Goal: Book appointment/travel/reservation

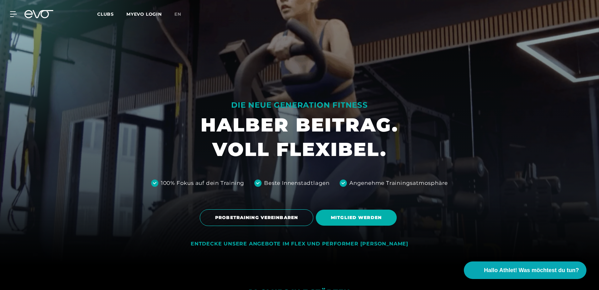
scroll to position [31, 0]
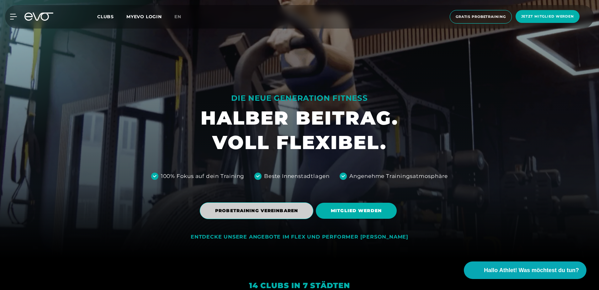
click at [272, 206] on span "PROBETRAINING VEREINBAREN" at bounding box center [257, 210] width 114 height 17
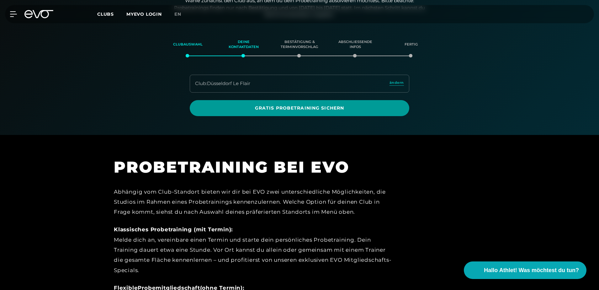
scroll to position [108, 0]
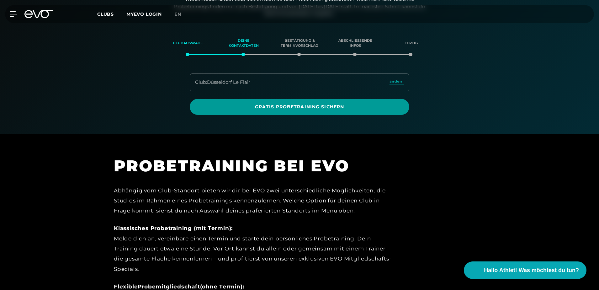
click at [311, 106] on span "Gratis Probetraining sichern" at bounding box center [299, 106] width 189 height 7
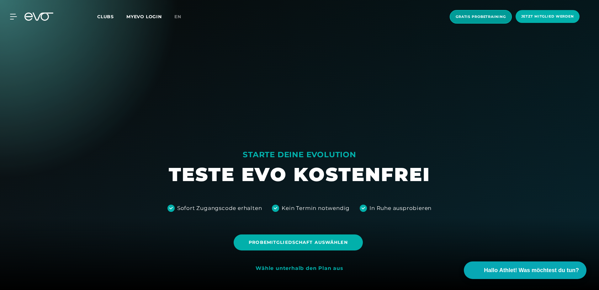
click at [476, 17] on span "Gratis Probetraining" at bounding box center [481, 16] width 50 height 5
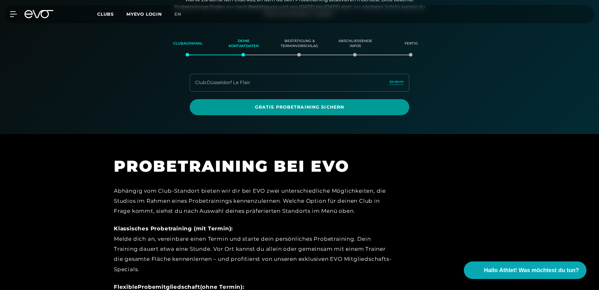
scroll to position [108, 0]
click at [320, 106] on span "Gratis Probetraining sichern" at bounding box center [299, 106] width 189 height 7
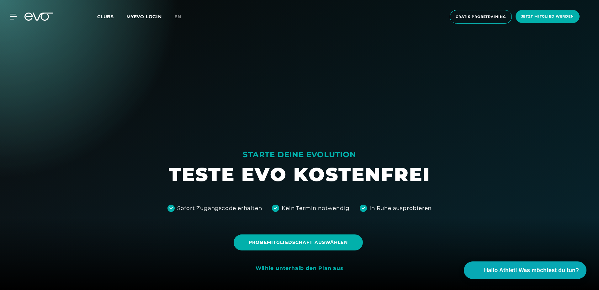
click at [287, 267] on div "Wähle unterhalb den Plan aus" at bounding box center [299, 268] width 87 height 7
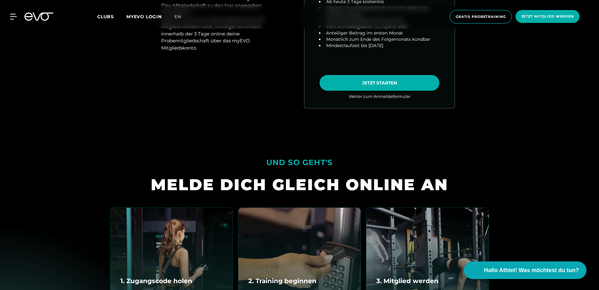
scroll to position [596, 0]
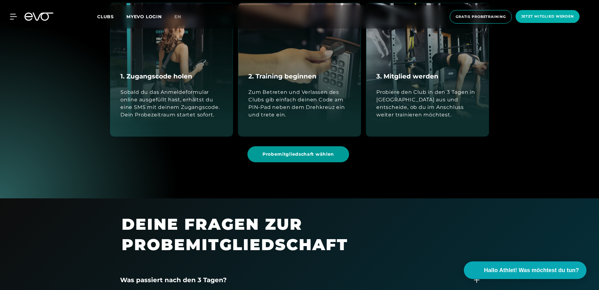
click at [299, 157] on span "Probemitgliedschaft wählen" at bounding box center [298, 154] width 72 height 7
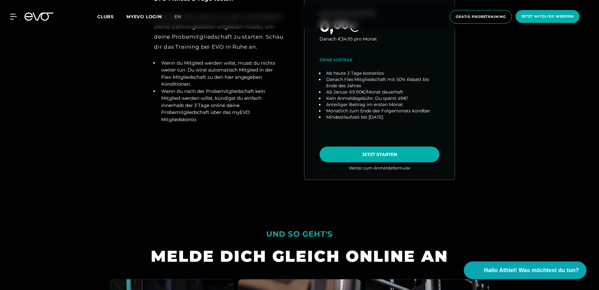
scroll to position [342, 0]
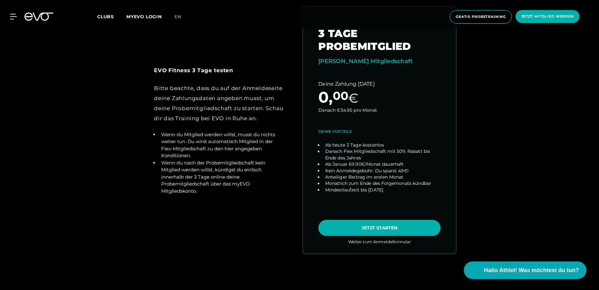
click at [353, 222] on link "choose plan" at bounding box center [379, 130] width 153 height 247
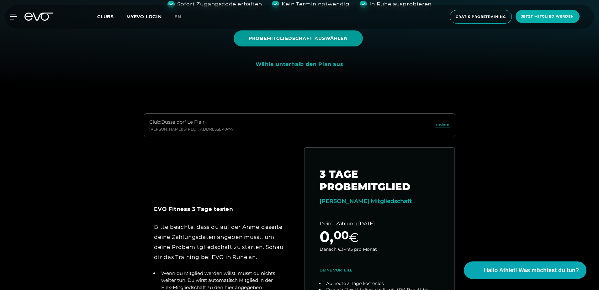
scroll to position [154, 0]
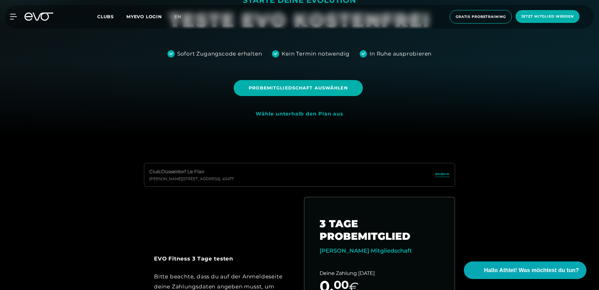
click at [109, 16] on span "Clubs" at bounding box center [105, 17] width 17 height 6
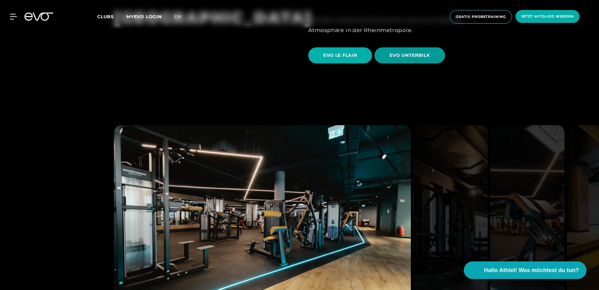
scroll to position [1098, 0]
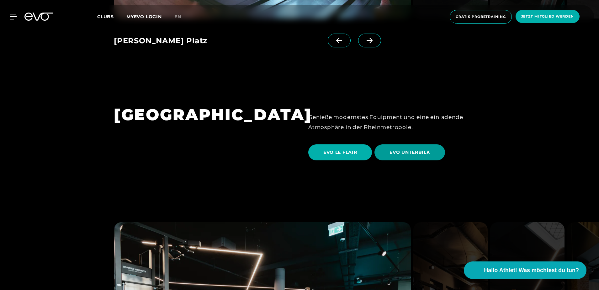
click at [403, 144] on span "EVO UNTERBILK" at bounding box center [409, 152] width 70 height 16
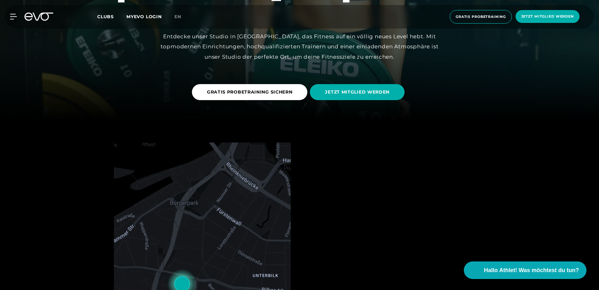
scroll to position [282, 0]
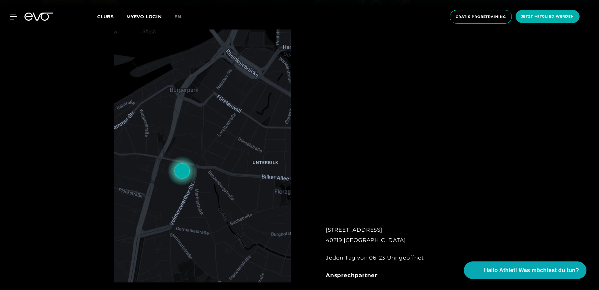
click at [107, 14] on span "Clubs" at bounding box center [105, 17] width 17 height 6
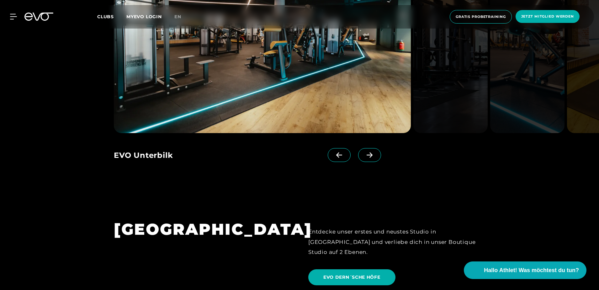
scroll to position [1129, 0]
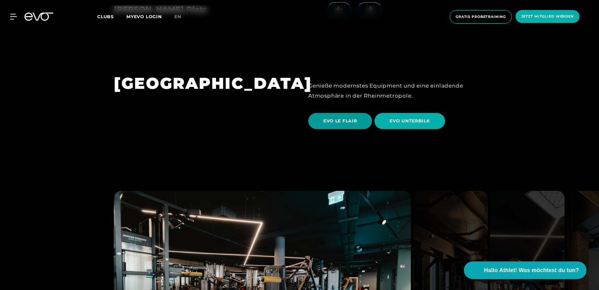
click at [350, 118] on span "EVO LE FLAIR" at bounding box center [340, 121] width 34 height 7
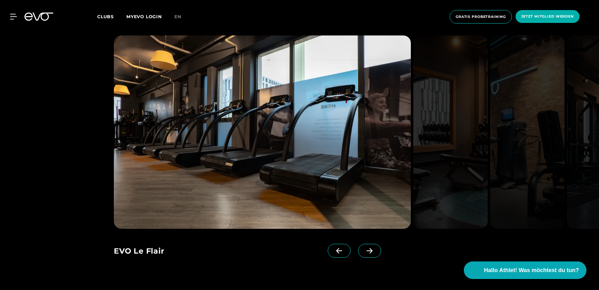
scroll to position [627, 0]
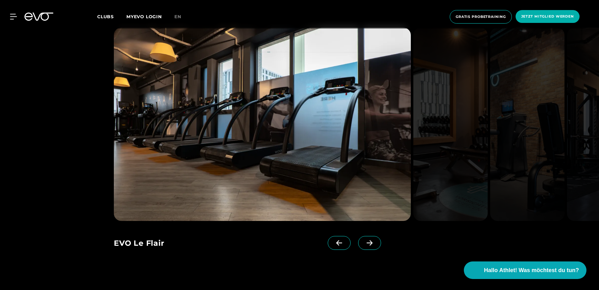
click at [364, 242] on icon at bounding box center [369, 243] width 11 height 6
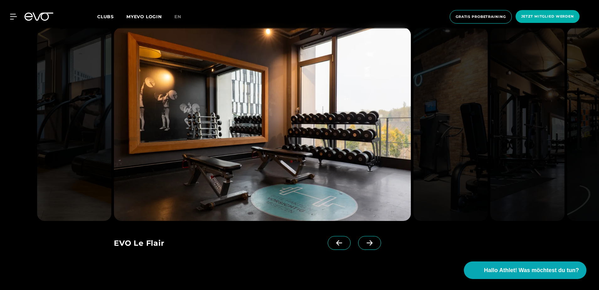
click at [364, 242] on icon at bounding box center [369, 243] width 11 height 6
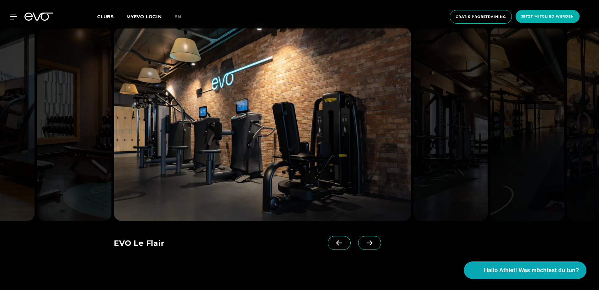
click at [334, 242] on icon at bounding box center [339, 243] width 11 height 6
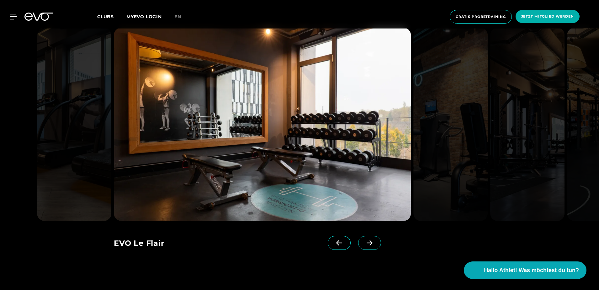
click at [364, 240] on icon at bounding box center [369, 243] width 11 height 6
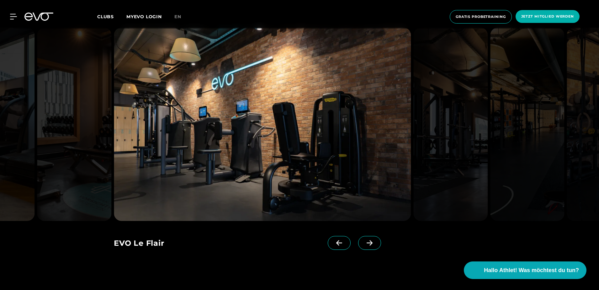
click at [364, 240] on icon at bounding box center [369, 243] width 11 height 6
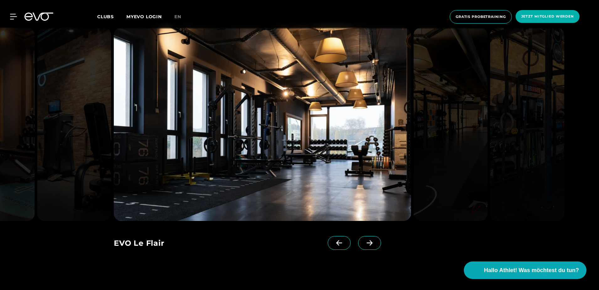
click at [364, 240] on icon at bounding box center [369, 243] width 11 height 6
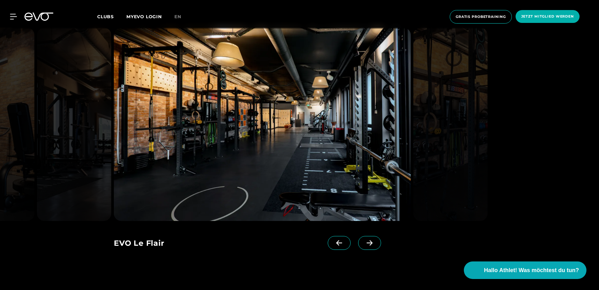
click at [334, 242] on icon at bounding box center [339, 243] width 11 height 6
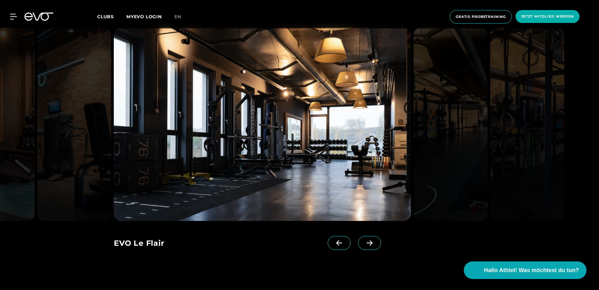
click at [364, 240] on icon at bounding box center [369, 243] width 11 height 6
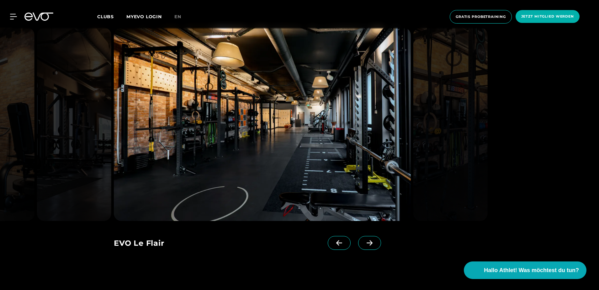
click at [364, 240] on icon at bounding box center [369, 243] width 11 height 6
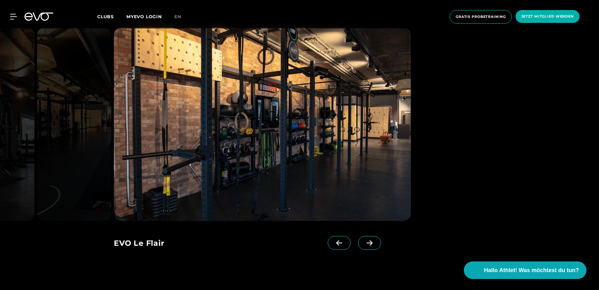
click at [339, 242] on span at bounding box center [339, 243] width 23 height 14
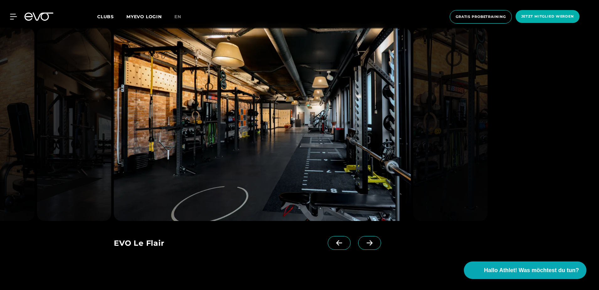
click at [364, 241] on icon at bounding box center [369, 243] width 11 height 6
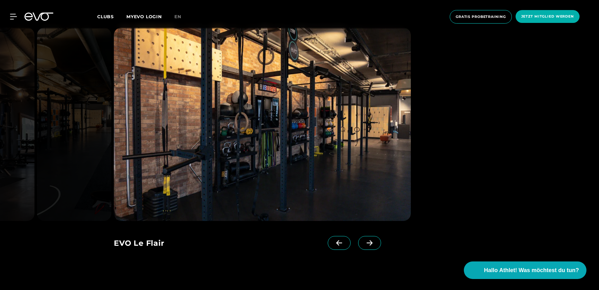
click at [364, 241] on icon at bounding box center [369, 243] width 11 height 6
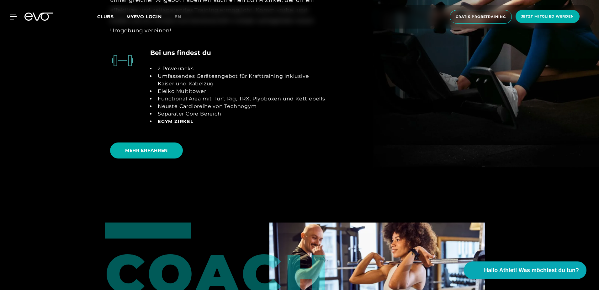
scroll to position [1286, 0]
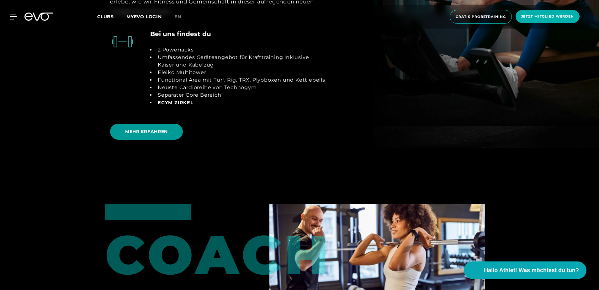
click at [165, 135] on span "MEHR ERFAHREN" at bounding box center [146, 132] width 73 height 16
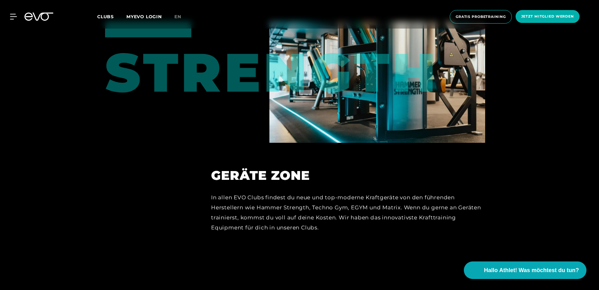
scroll to position [2791, 0]
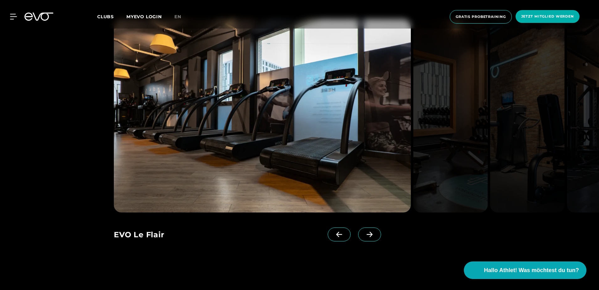
scroll to position [784, 0]
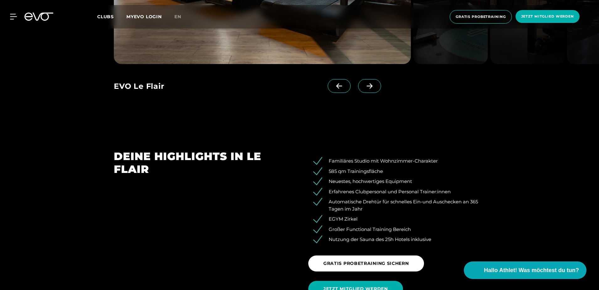
click at [362, 81] on span at bounding box center [369, 86] width 23 height 14
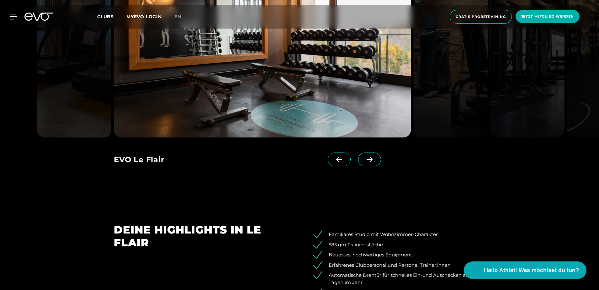
scroll to position [659, 0]
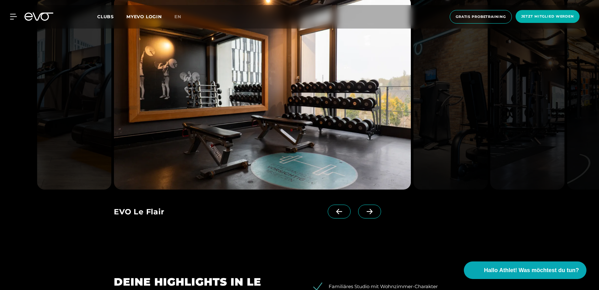
click at [358, 216] on span at bounding box center [369, 211] width 23 height 14
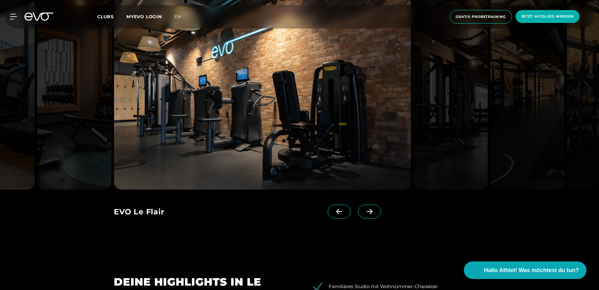
click at [367, 212] on icon at bounding box center [370, 211] width 6 height 5
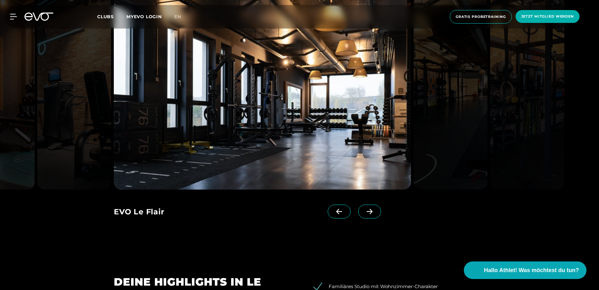
click at [358, 207] on span at bounding box center [369, 211] width 23 height 14
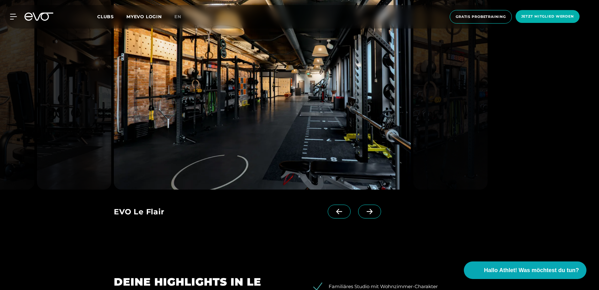
click at [358, 207] on span at bounding box center [369, 211] width 23 height 14
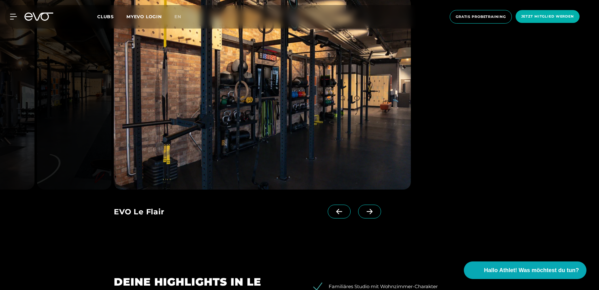
click at [358, 207] on span at bounding box center [369, 211] width 23 height 14
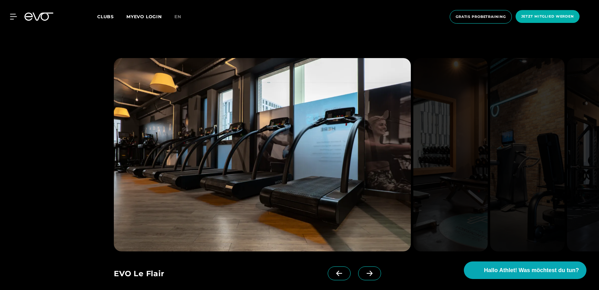
scroll to position [627, 0]
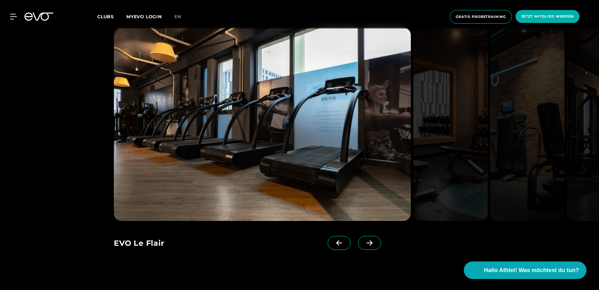
click at [364, 243] on icon at bounding box center [369, 243] width 11 height 6
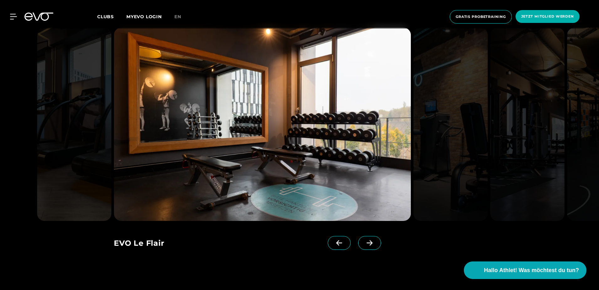
click at [364, 243] on icon at bounding box center [369, 243] width 11 height 6
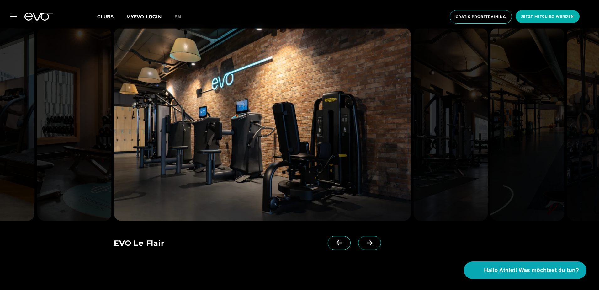
click at [136, 137] on img at bounding box center [262, 124] width 297 height 193
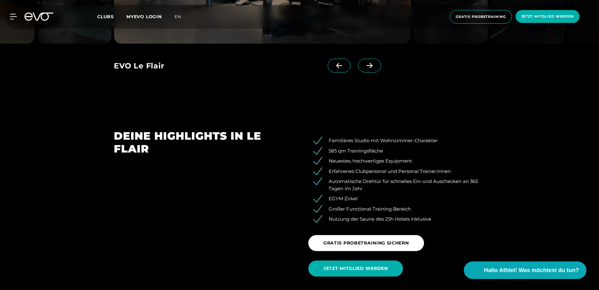
scroll to position [815, 0]
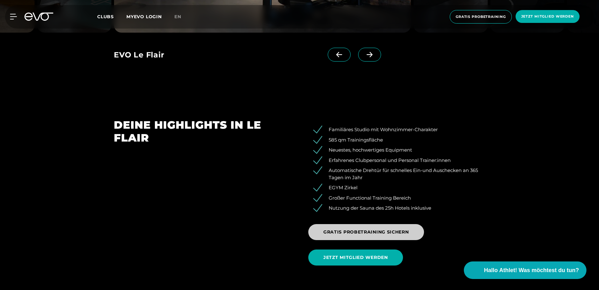
click at [372, 232] on span "GRATIS PROBETRAINING SICHERN" at bounding box center [366, 232] width 86 height 7
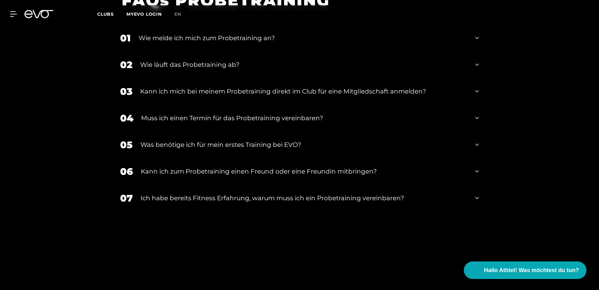
scroll to position [641, 0]
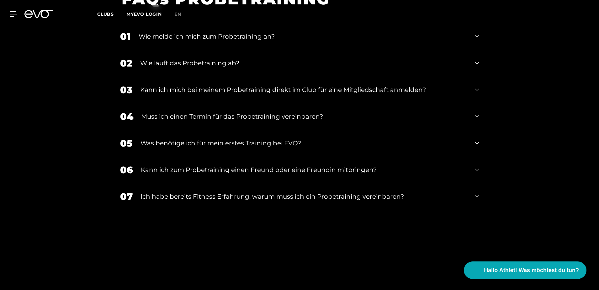
click at [254, 112] on div "Muss ich einen Termin für das Probetraining vereinbaren?" at bounding box center [304, 116] width 326 height 9
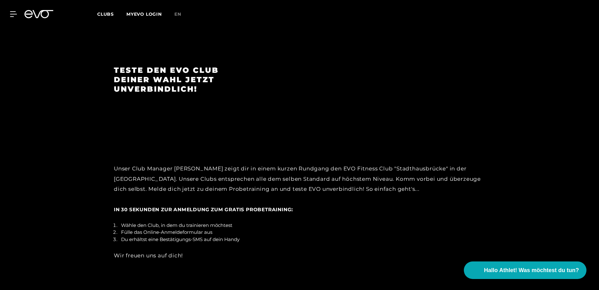
scroll to position [1029, 0]
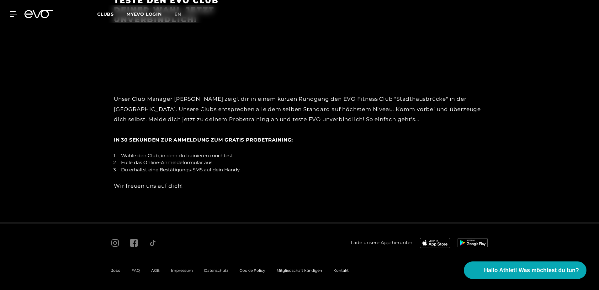
click at [183, 166] on li "Du erhältst eine Bestätigungs-SMS auf dein Handy" at bounding box center [302, 169] width 367 height 7
click at [198, 182] on div "Wir freuen uns auf dich!" at bounding box center [299, 186] width 371 height 10
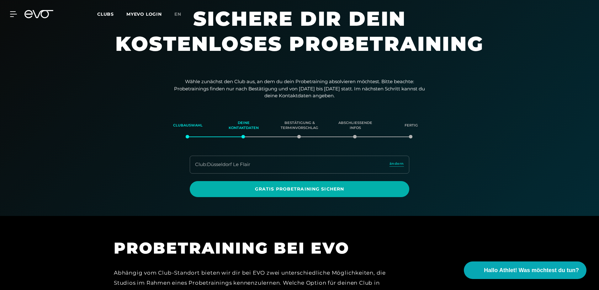
scroll to position [0, 0]
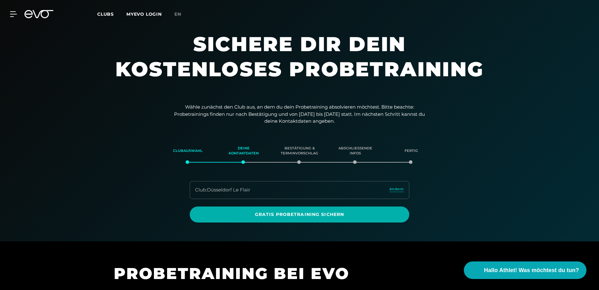
click at [112, 16] on span "Clubs" at bounding box center [105, 14] width 17 height 6
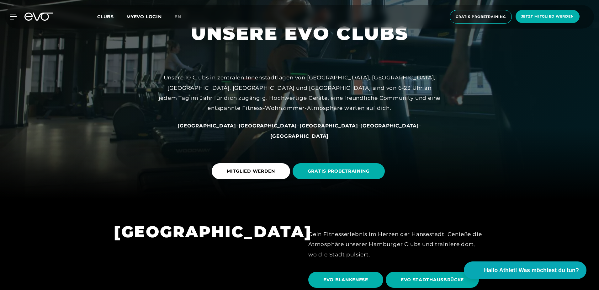
scroll to position [94, 0]
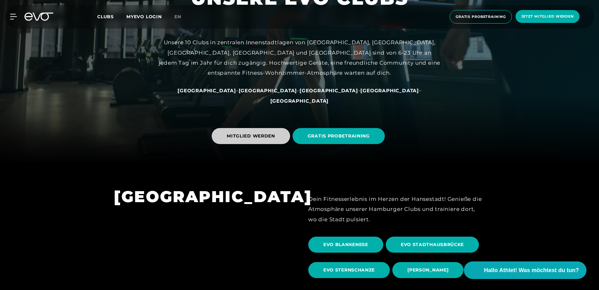
click at [260, 135] on span "MITGLIED WERDEN" at bounding box center [251, 136] width 48 height 7
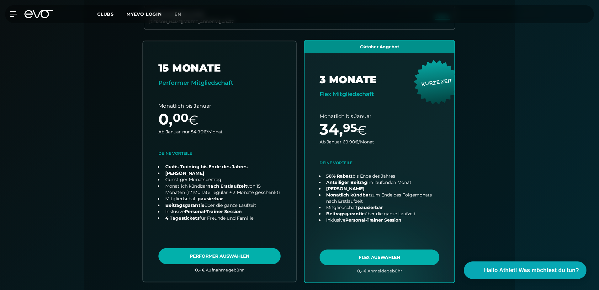
scroll to position [201, 0]
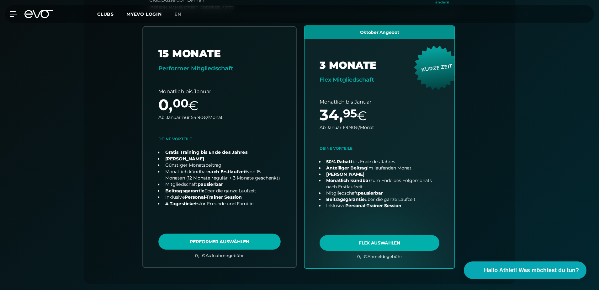
click at [224, 240] on link "choose plan" at bounding box center [219, 147] width 153 height 240
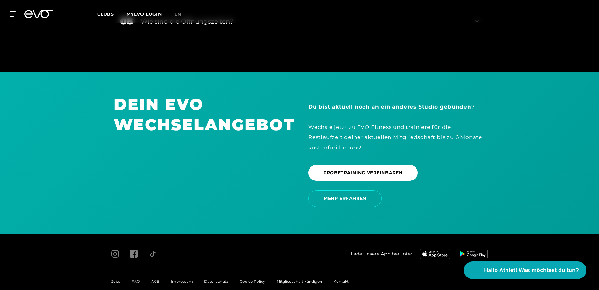
scroll to position [1341, 0]
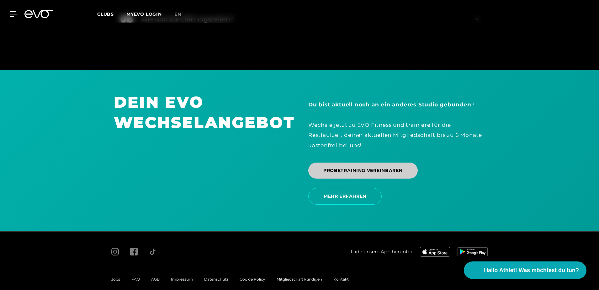
click at [347, 167] on span "PROBETRAINING VEREINBAREN" at bounding box center [362, 170] width 79 height 7
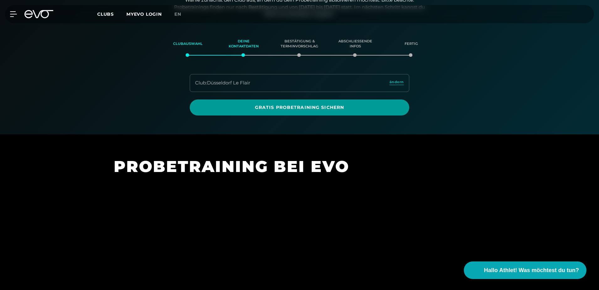
scroll to position [108, 0]
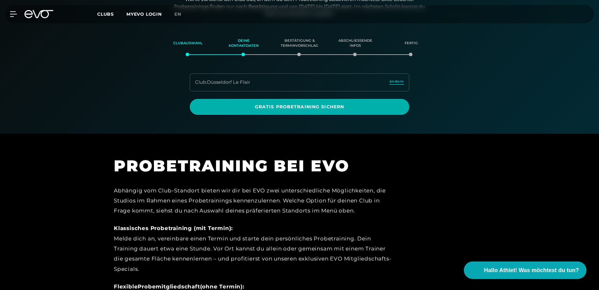
click at [398, 81] on span "ändern" at bounding box center [397, 81] width 14 height 5
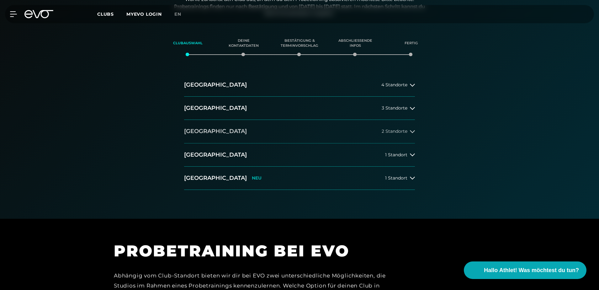
click at [285, 130] on button "[GEOGRAPHIC_DATA] 2 Standorte" at bounding box center [299, 131] width 231 height 23
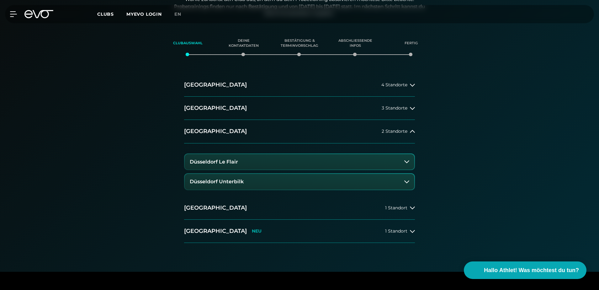
click at [228, 179] on h3 "Düsseldorf Unterbilk" at bounding box center [217, 182] width 54 height 6
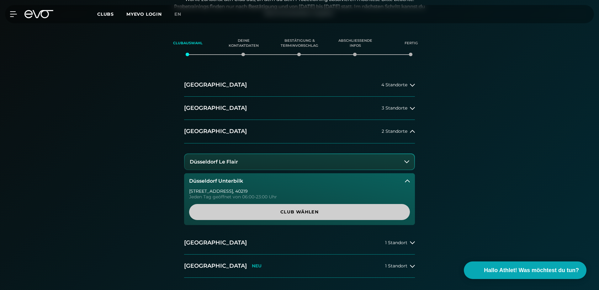
click at [275, 211] on span "Club wählen" at bounding box center [299, 212] width 191 height 7
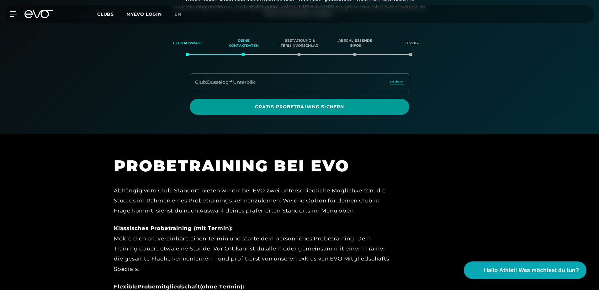
click at [302, 106] on span "Gratis Probetraining sichern" at bounding box center [299, 106] width 189 height 7
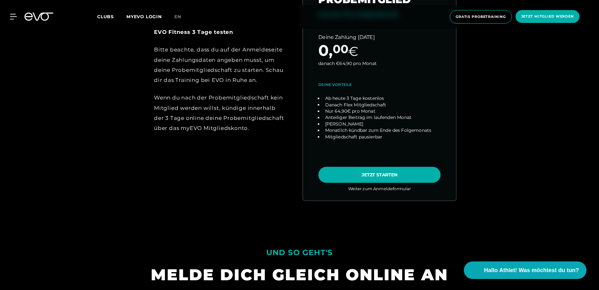
scroll to position [390, 0]
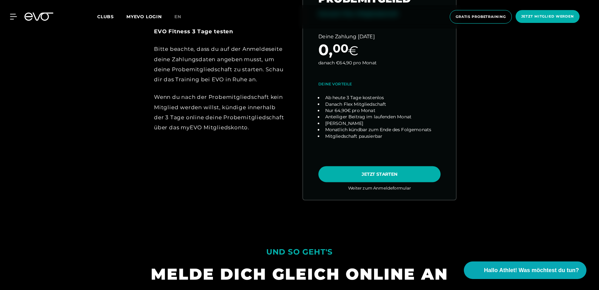
click at [351, 170] on link "choose plan" at bounding box center [379, 79] width 153 height 240
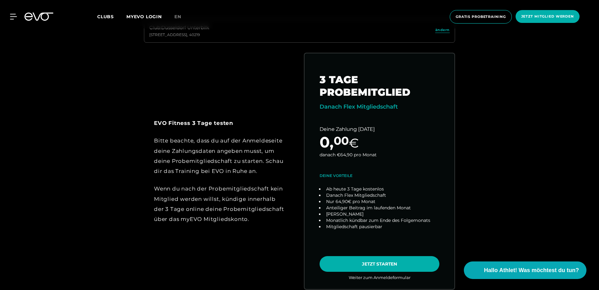
scroll to position [264, 0]
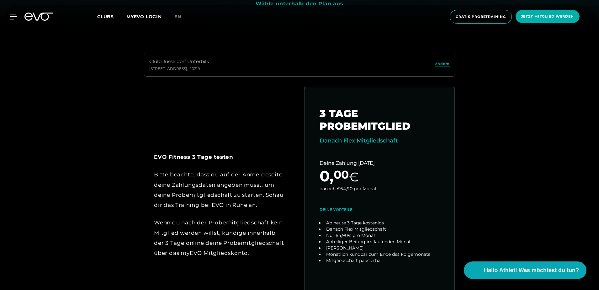
click at [437, 64] on span "ändern" at bounding box center [442, 63] width 14 height 5
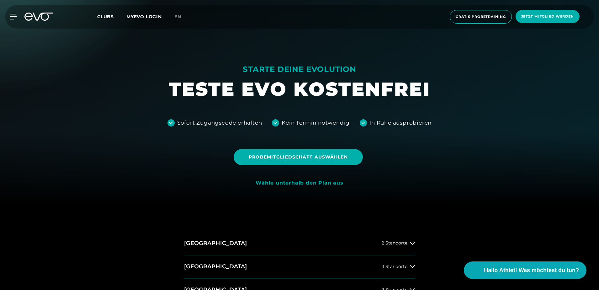
scroll to position [76, 0]
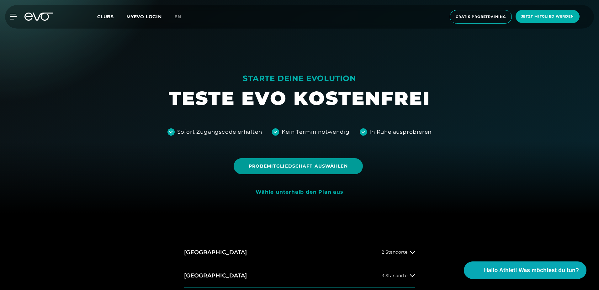
click at [303, 169] on span "Probemitgliedschaft auswählen" at bounding box center [298, 166] width 99 height 7
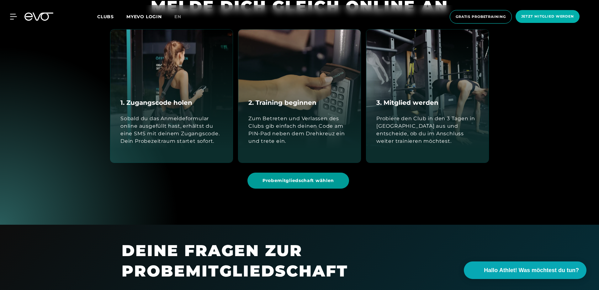
click at [307, 182] on span "Probemitgliedschaft wählen" at bounding box center [298, 180] width 72 height 7
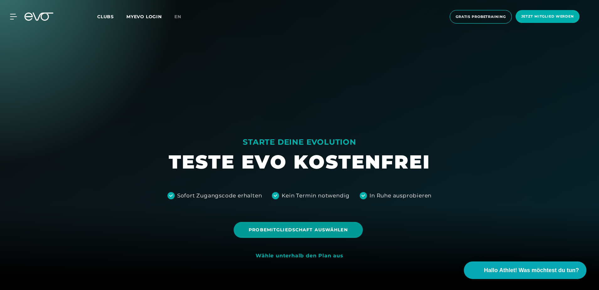
click at [316, 232] on span "Probemitgliedschaft auswählen" at bounding box center [298, 229] width 99 height 7
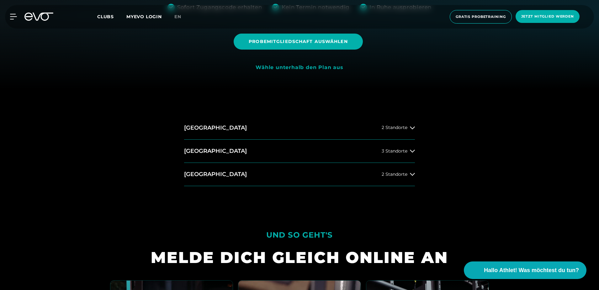
scroll to position [0, 0]
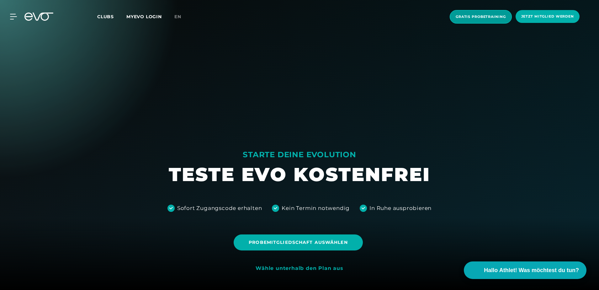
click at [490, 18] on span "Gratis Probetraining" at bounding box center [481, 16] width 50 height 5
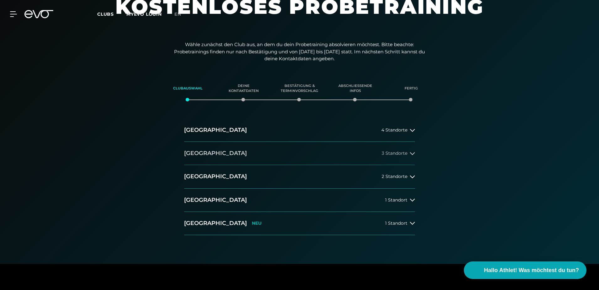
scroll to position [63, 0]
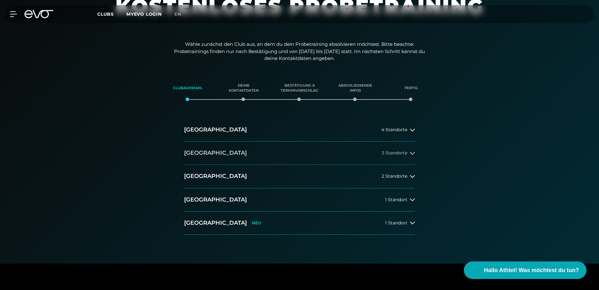
click at [249, 154] on button "[GEOGRAPHIC_DATA] 3 Standorte" at bounding box center [299, 152] width 231 height 23
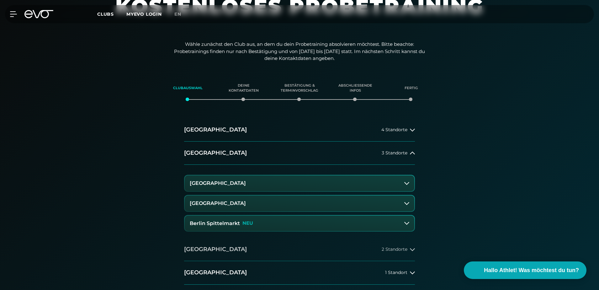
click at [251, 247] on button "[GEOGRAPHIC_DATA] 2 Standorte" at bounding box center [299, 249] width 231 height 23
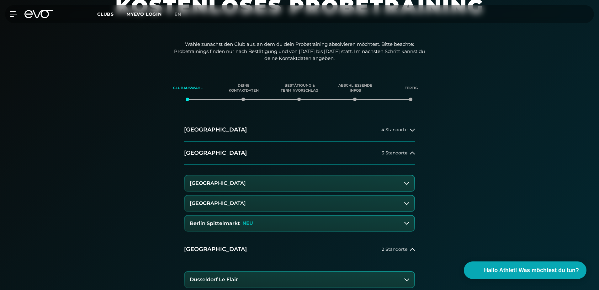
click at [252, 279] on button "Düsseldorf Le Flair" at bounding box center [300, 280] width 230 height 16
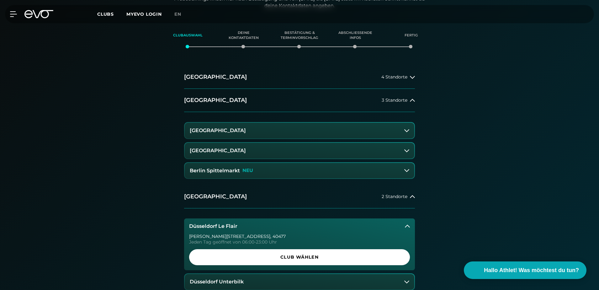
scroll to position [188, 0]
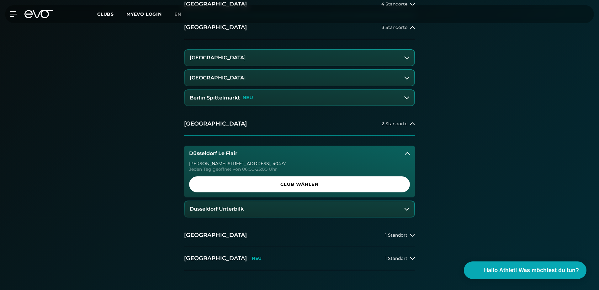
click at [316, 182] on span "Club wählen" at bounding box center [299, 184] width 191 height 7
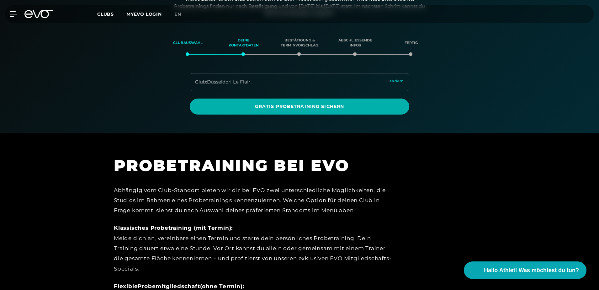
scroll to position [108, 0]
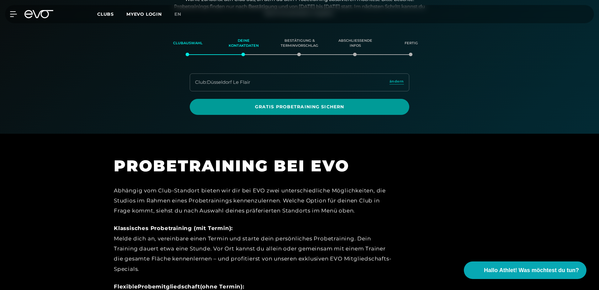
click at [291, 106] on span "Gratis Probetraining sichern" at bounding box center [299, 106] width 189 height 7
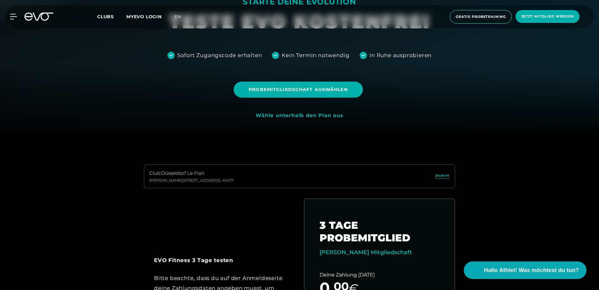
scroll to position [157, 0]
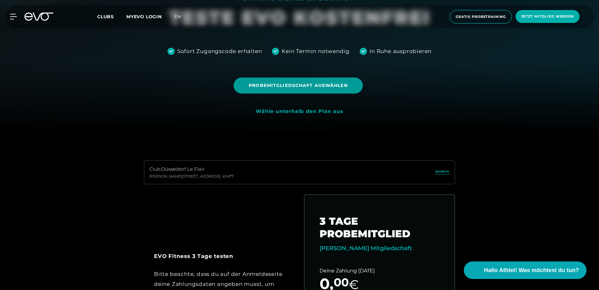
click at [311, 91] on span "Probemitgliedschaft auswählen" at bounding box center [298, 85] width 129 height 16
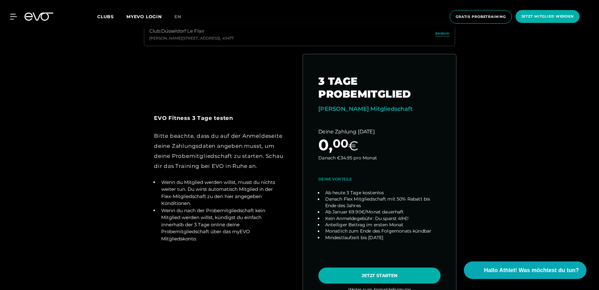
click at [367, 278] on link "choose plan" at bounding box center [379, 177] width 153 height 247
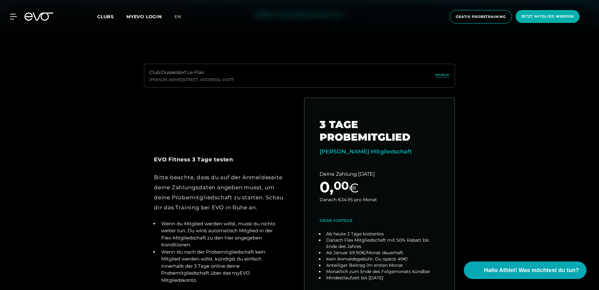
scroll to position [107, 0]
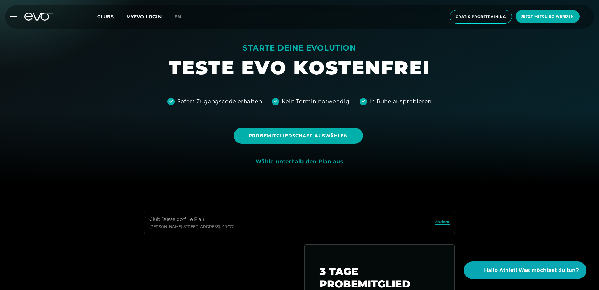
click at [437, 222] on span "ändern" at bounding box center [442, 221] width 14 height 5
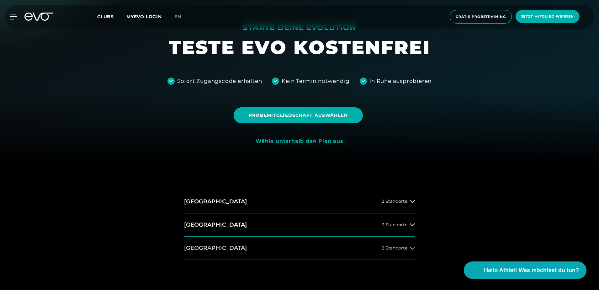
scroll to position [138, 0]
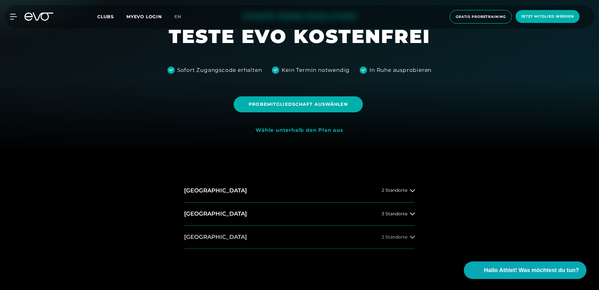
click at [313, 236] on button "[GEOGRAPHIC_DATA] 2 Standorte" at bounding box center [299, 236] width 231 height 23
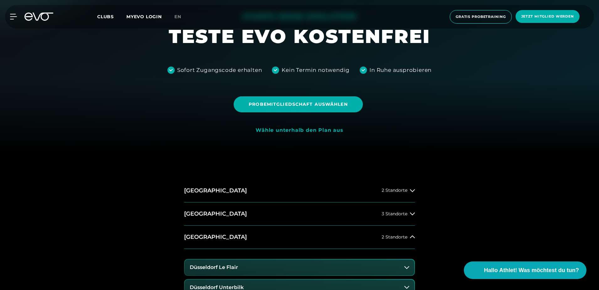
click at [256, 282] on button "Düsseldorf Unterbilk" at bounding box center [300, 287] width 230 height 16
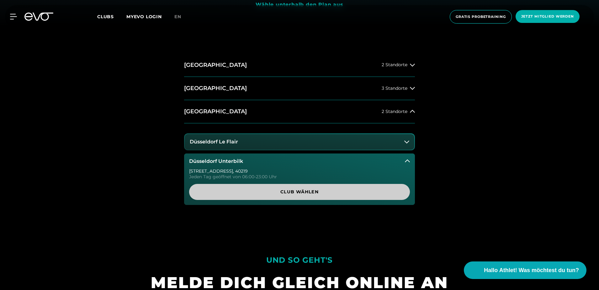
click at [330, 192] on span "Club wählen" at bounding box center [299, 191] width 191 height 7
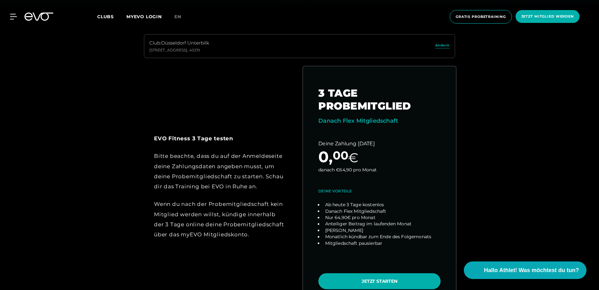
scroll to position [297, 0]
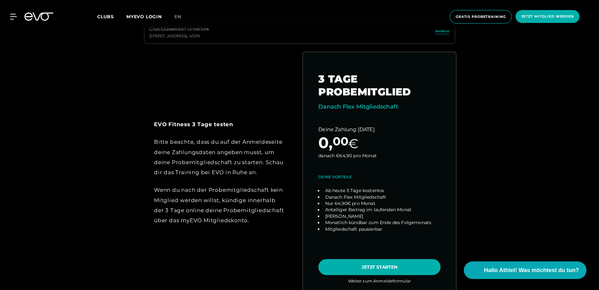
click at [382, 270] on link "choose plan" at bounding box center [379, 172] width 153 height 240
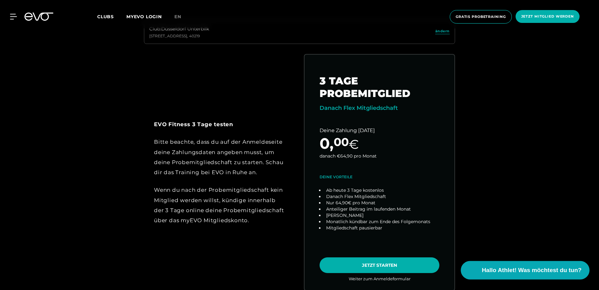
click at [531, 272] on span "Hallo Athlet! Was möchtest du tun?" at bounding box center [532, 270] width 100 height 9
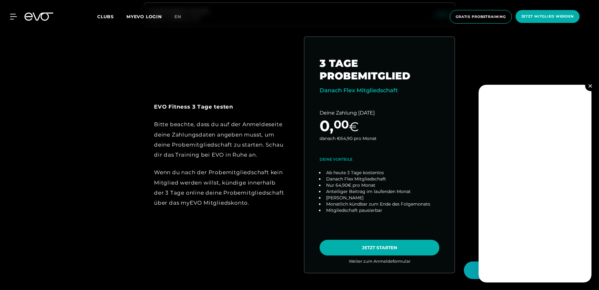
scroll to position [328, 0]
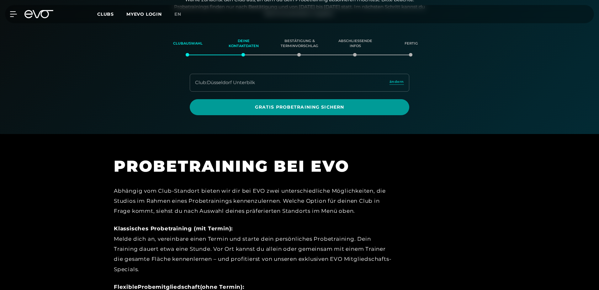
scroll to position [108, 0]
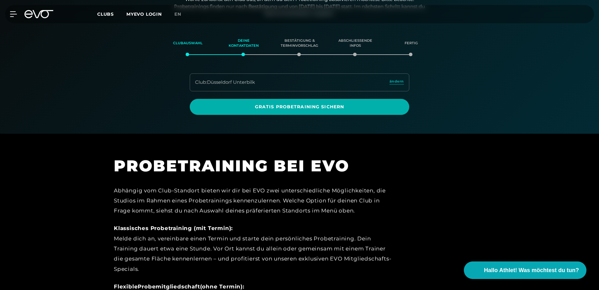
click at [406, 79] on div "Club : Düsseldorf Unterbilk ändern" at bounding box center [300, 82] width 220 height 18
click at [403, 80] on span "ändern" at bounding box center [397, 81] width 14 height 5
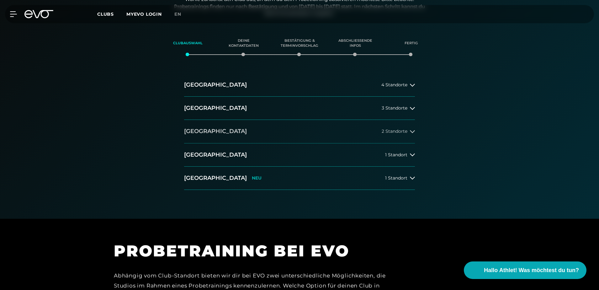
click at [383, 130] on span "2 Standorte" at bounding box center [395, 131] width 26 height 5
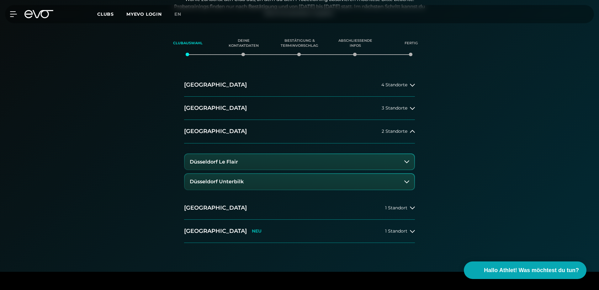
click at [268, 163] on button "Düsseldorf Le Flair" at bounding box center [300, 162] width 230 height 16
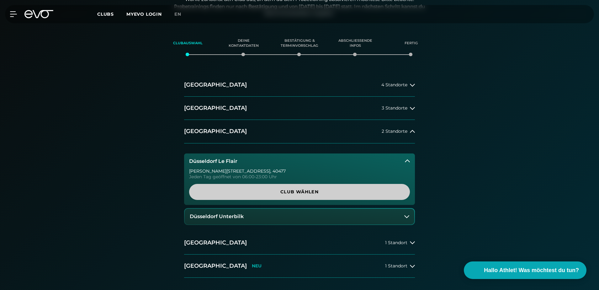
click at [292, 196] on span "Club wählen" at bounding box center [299, 192] width 221 height 16
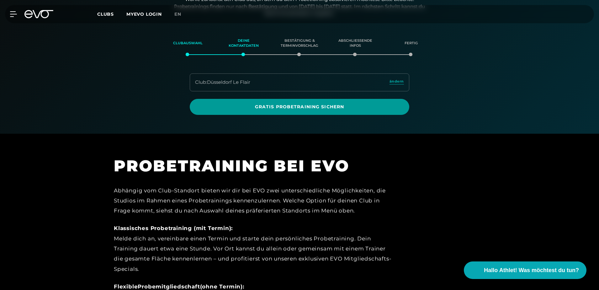
click at [296, 104] on span "Gratis Probetraining sichern" at bounding box center [299, 106] width 189 height 7
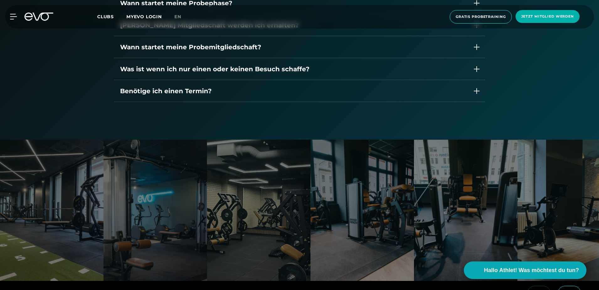
scroll to position [1127, 0]
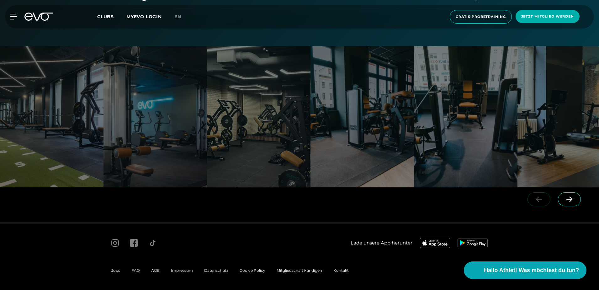
click at [579, 203] on div at bounding box center [555, 204] width 87 height 35
click at [572, 200] on icon at bounding box center [569, 199] width 11 height 6
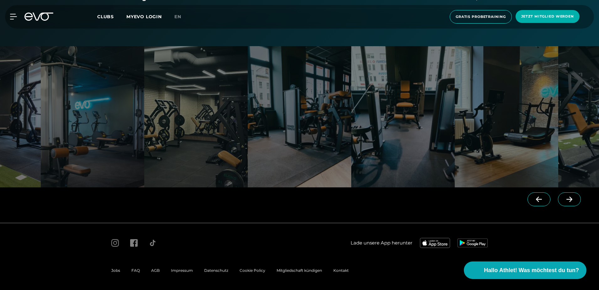
click at [572, 200] on icon at bounding box center [569, 199] width 11 height 6
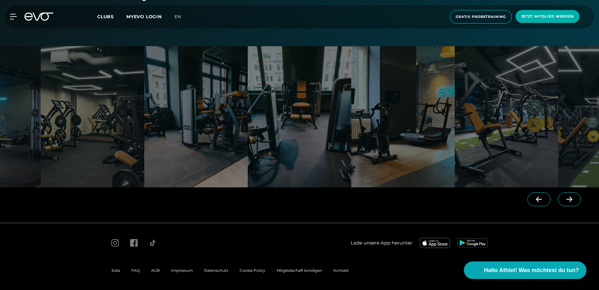
click at [572, 200] on icon at bounding box center [569, 199] width 11 height 6
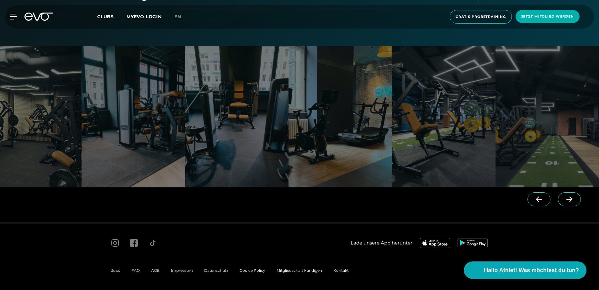
click at [572, 200] on div at bounding box center [555, 204] width 87 height 35
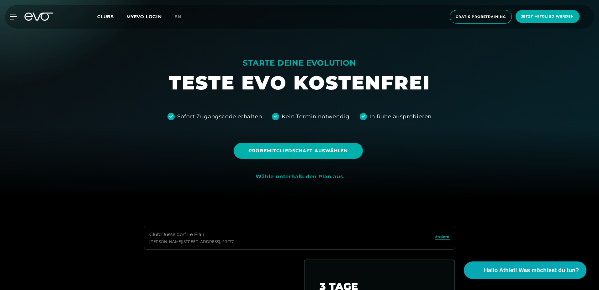
scroll to position [0, 0]
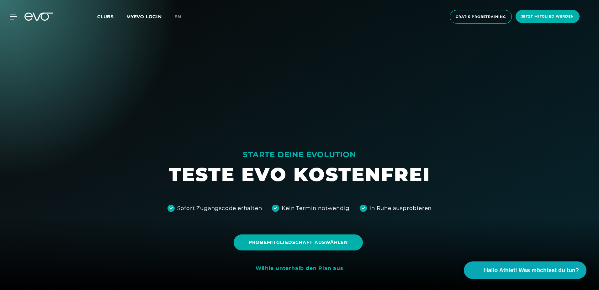
click at [233, 209] on div "Sofort Zugangscode erhalten" at bounding box center [219, 208] width 85 height 8
click at [334, 236] on span "Probemitgliedschaft auswählen" at bounding box center [298, 242] width 129 height 16
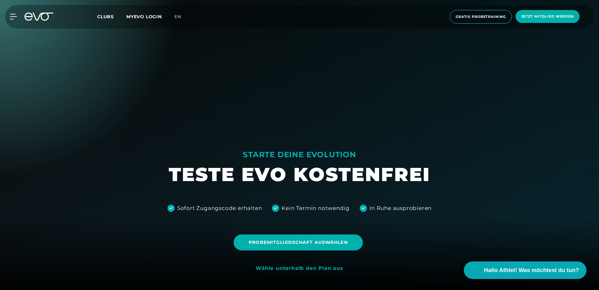
scroll to position [295, 0]
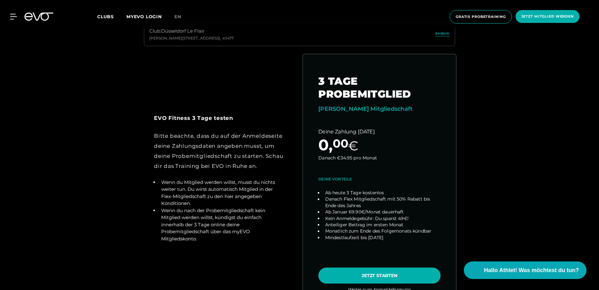
click at [394, 273] on link "choose plan" at bounding box center [379, 177] width 153 height 247
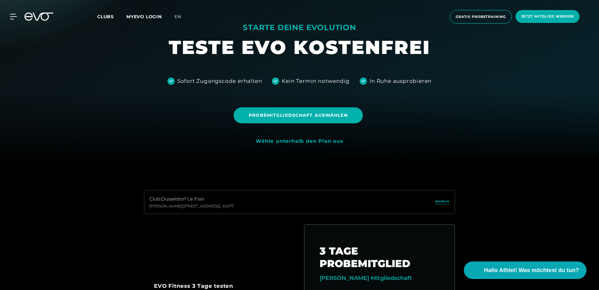
scroll to position [0, 0]
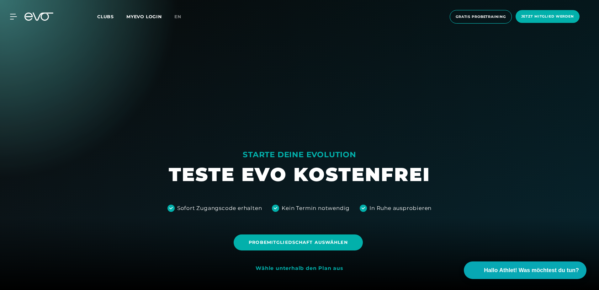
click at [486, 17] on span "Gratis Probetraining" at bounding box center [481, 16] width 50 height 5
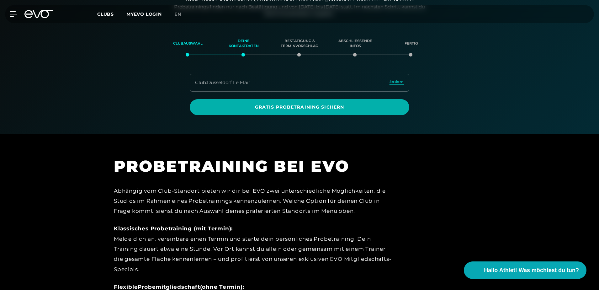
scroll to position [108, 0]
click at [246, 53] on section "Clubauswahl Deine Kontaktdaten Bestätigung & Terminvorschlag Abschließende Info…" at bounding box center [299, 73] width 439 height 83
click at [243, 52] on div "Deine Kontaktdaten" at bounding box center [244, 43] width 40 height 17
click at [297, 54] on section "Clubauswahl Deine Kontaktdaten Bestätigung & Terminvorschlag Abschließende Info…" at bounding box center [299, 73] width 439 height 83
click at [299, 52] on div "Bestätigung & Terminvorschlag" at bounding box center [299, 43] width 40 height 17
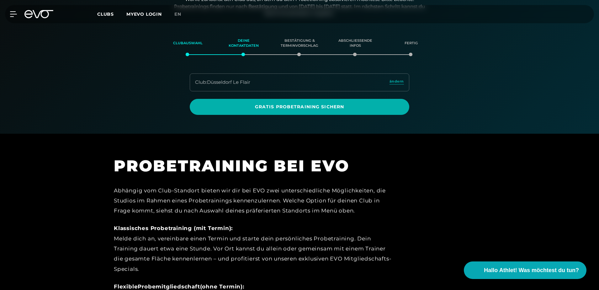
click at [299, 52] on div "Bestätigung & Terminvorschlag" at bounding box center [299, 43] width 40 height 17
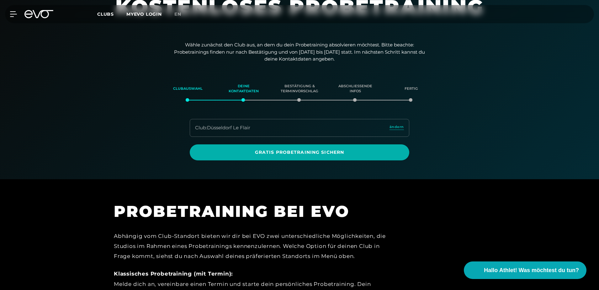
scroll to position [63, 0]
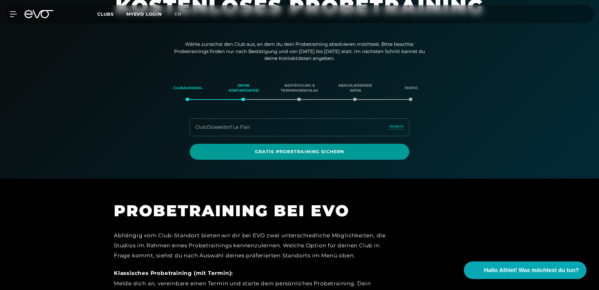
click at [319, 153] on span "Gratis Probetraining sichern" at bounding box center [299, 151] width 189 height 7
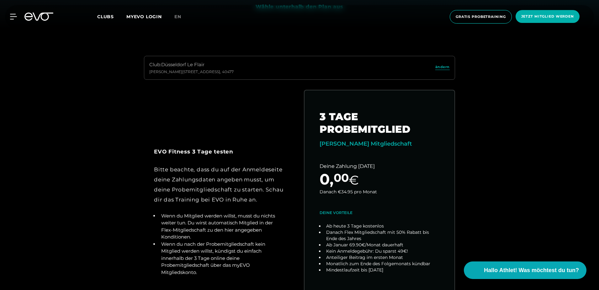
scroll to position [63, 0]
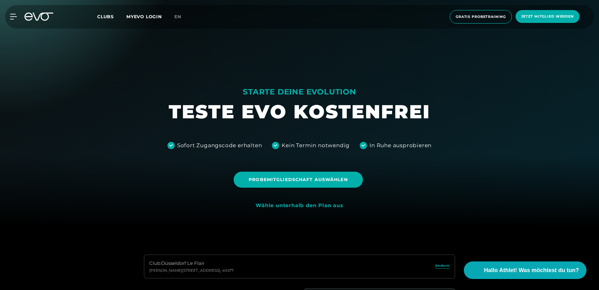
click at [313, 207] on div "Wähle unterhalb den Plan aus" at bounding box center [299, 205] width 87 height 7
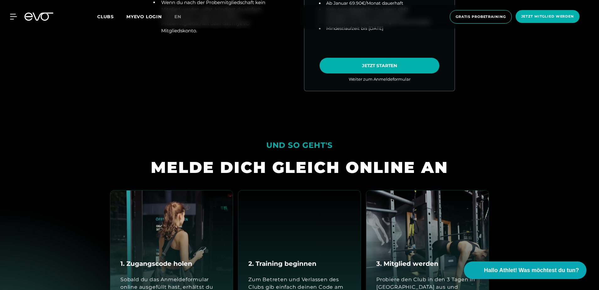
scroll to position [533, 0]
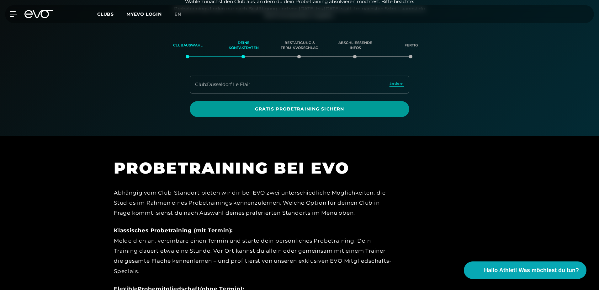
scroll to position [108, 0]
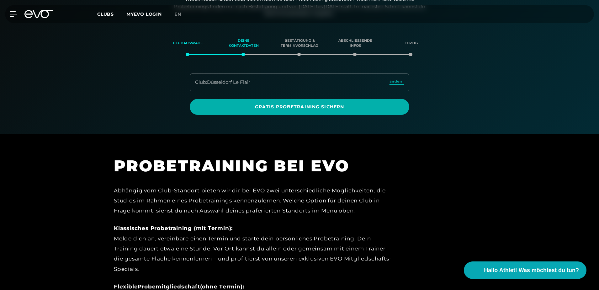
click at [393, 84] on span "ändern" at bounding box center [397, 81] width 14 height 5
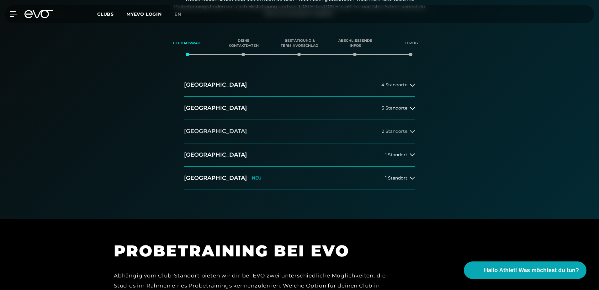
click at [252, 124] on button "[GEOGRAPHIC_DATA] 2 Standorte" at bounding box center [299, 131] width 231 height 23
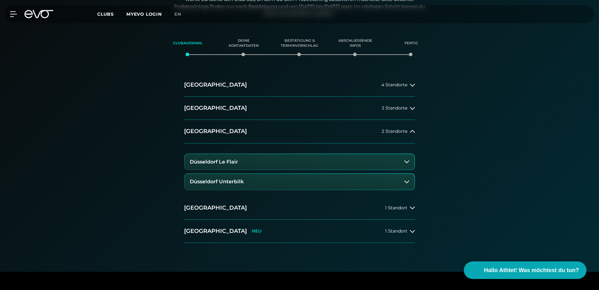
click at [221, 181] on h3 "Düsseldorf Unterbilk" at bounding box center [217, 182] width 54 height 6
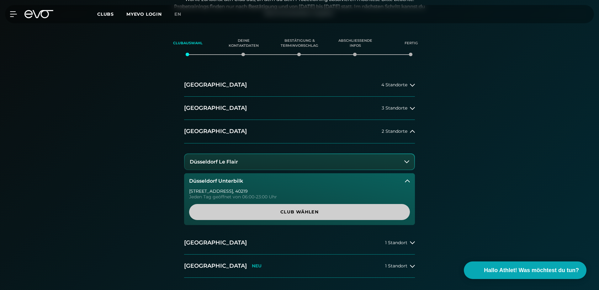
click at [284, 214] on span "Club wählen" at bounding box center [299, 212] width 191 height 7
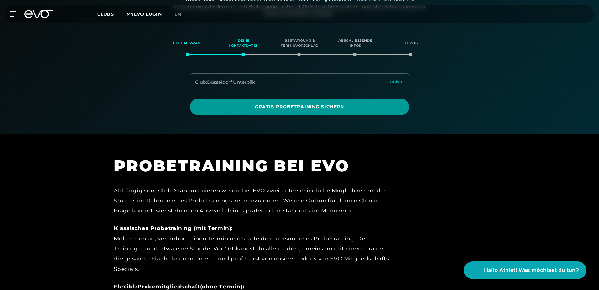
click at [272, 107] on span "Gratis Probetraining sichern" at bounding box center [299, 106] width 189 height 7
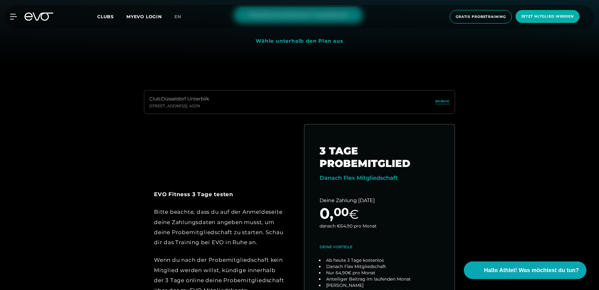
scroll to position [296, 0]
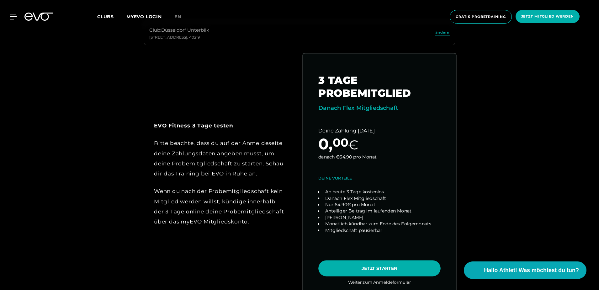
click at [381, 266] on link "choose plan" at bounding box center [379, 173] width 153 height 240
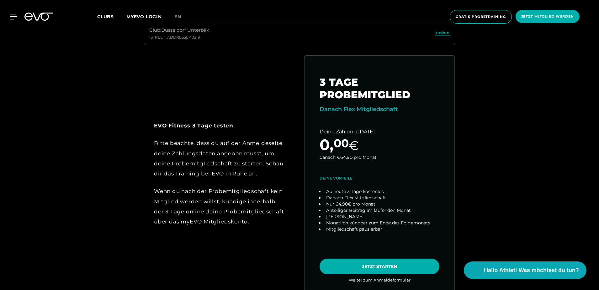
click at [105, 14] on span "Clubs" at bounding box center [105, 17] width 17 height 6
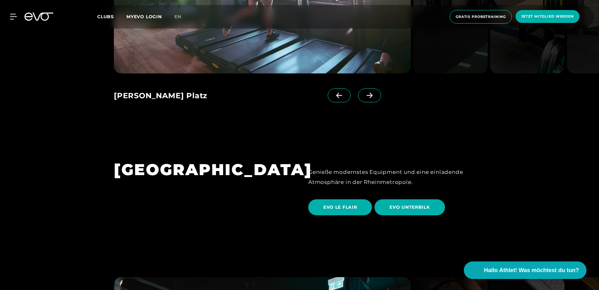
scroll to position [1098, 0]
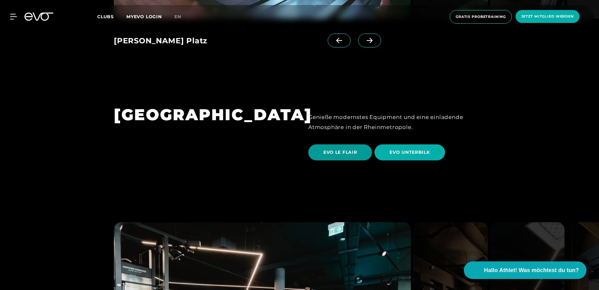
click at [352, 149] on span "EVO LE FLAIR" at bounding box center [340, 152] width 34 height 7
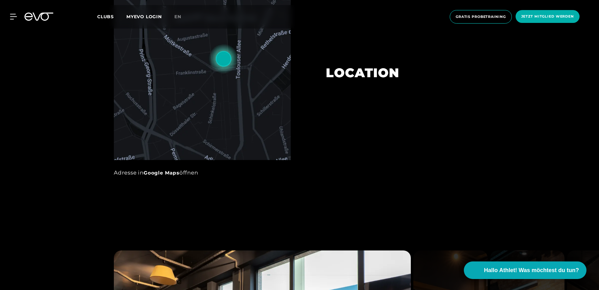
scroll to position [470, 0]
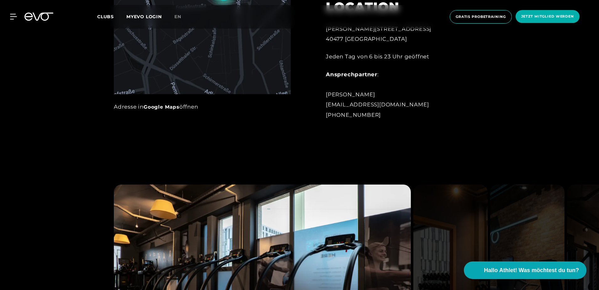
drag, startPoint x: 380, startPoint y: 118, endPoint x: 326, endPoint y: 98, distance: 57.6
click at [326, 98] on div "Ansprechpartner : Niklas Mertens leflair@evofitness.de +49 1525 6868940" at bounding box center [395, 94] width 138 height 50
drag, startPoint x: 326, startPoint y: 98, endPoint x: 317, endPoint y: 100, distance: 8.9
click at [317, 100] on div "LOCATION Marc-Chagall-Straße 2 40477 Düsseldorf Jeden Tag von 6 bis 23 Uhr geöf…" at bounding box center [395, 56] width 156 height 144
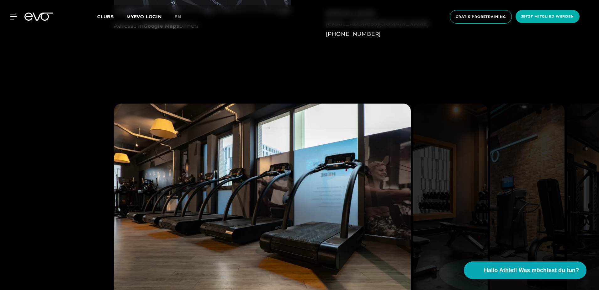
scroll to position [659, 0]
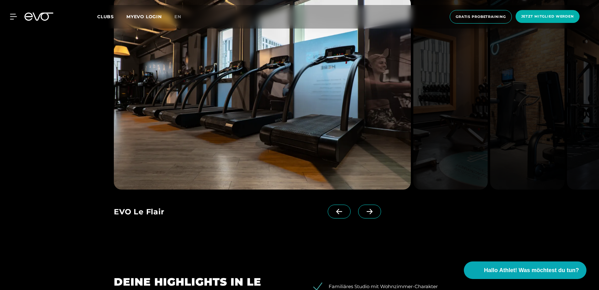
click at [358, 206] on span at bounding box center [369, 211] width 23 height 14
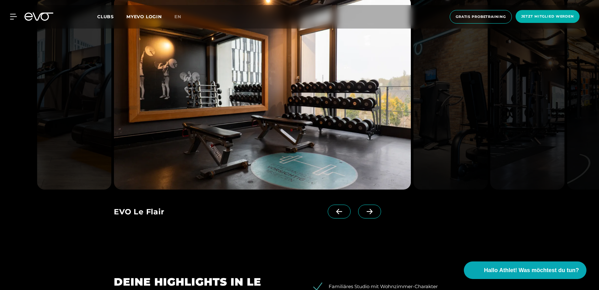
click at [333, 206] on span at bounding box center [339, 211] width 23 height 14
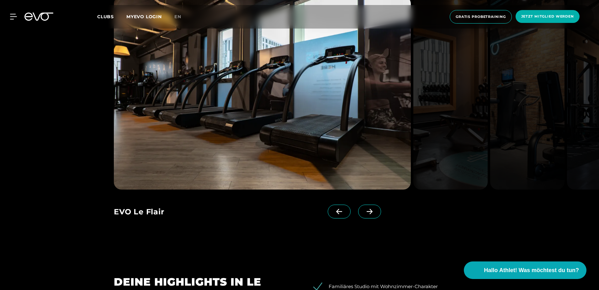
click at [364, 210] on icon at bounding box center [369, 212] width 11 height 6
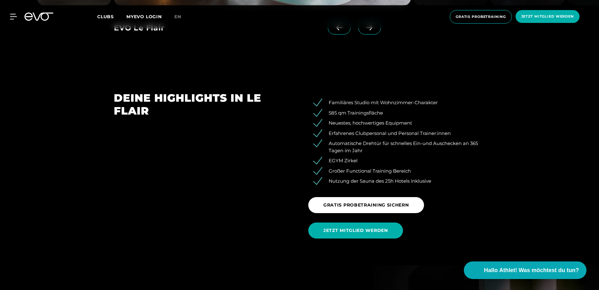
scroll to position [847, 0]
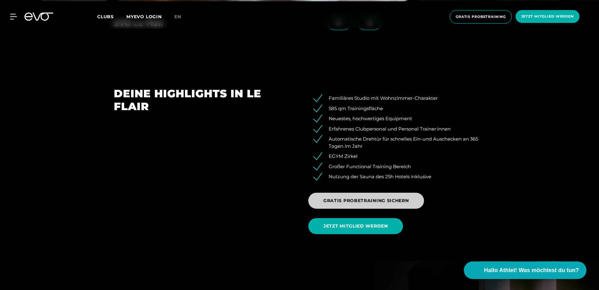
click at [365, 199] on span "GRATIS PROBETRAINING SICHERN" at bounding box center [366, 200] width 86 height 7
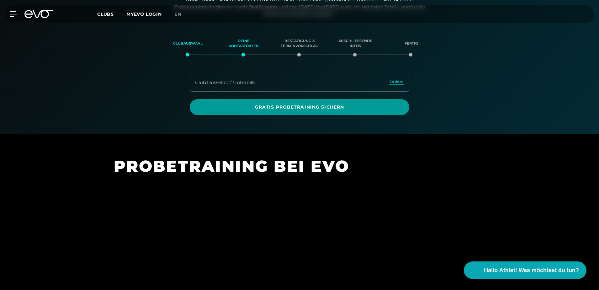
scroll to position [108, 0]
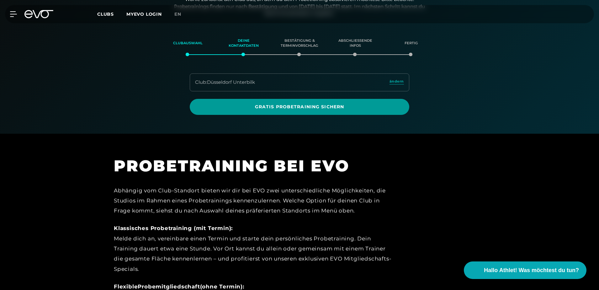
click at [337, 110] on span "Gratis Probetraining sichern" at bounding box center [299, 106] width 189 height 7
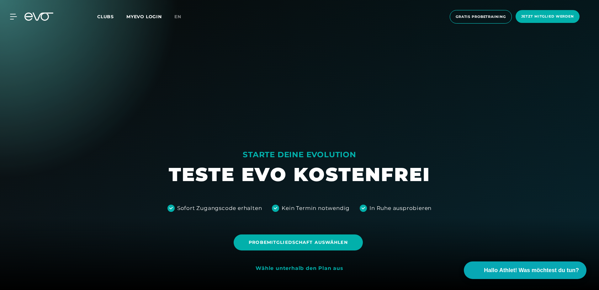
click at [316, 238] on span "Probemitgliedschaft auswählen" at bounding box center [298, 242] width 129 height 16
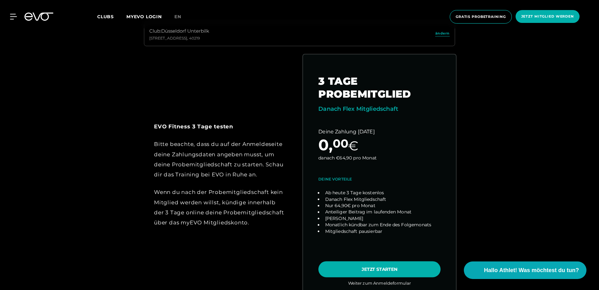
click at [372, 284] on link "choose plan" at bounding box center [379, 174] width 153 height 240
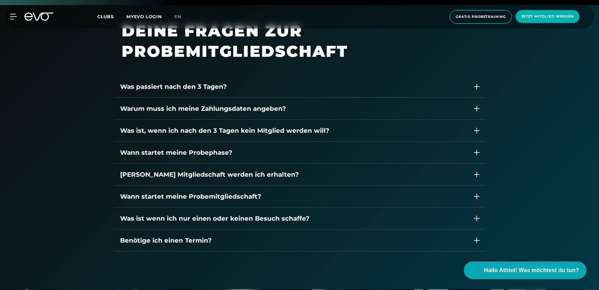
scroll to position [878, 0]
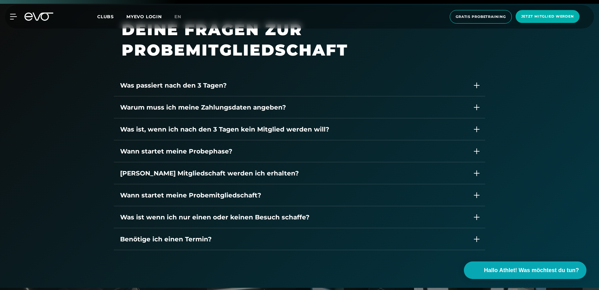
click at [112, 18] on span "Clubs" at bounding box center [105, 17] width 17 height 6
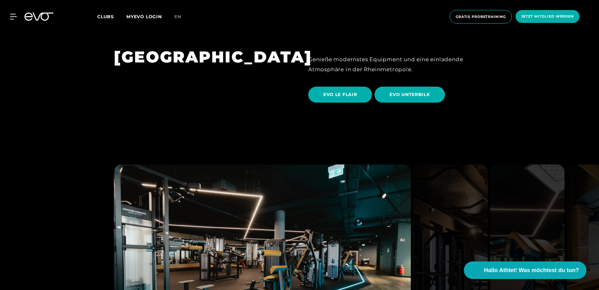
scroll to position [1129, 0]
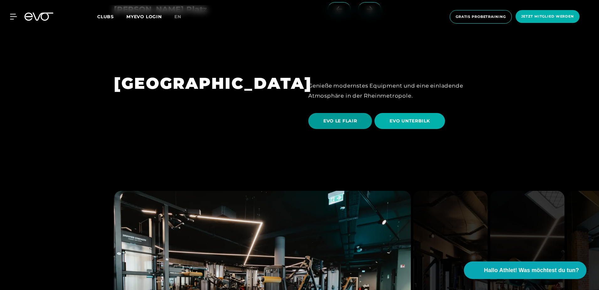
click at [327, 113] on span "EVO LE FLAIR" at bounding box center [340, 121] width 64 height 16
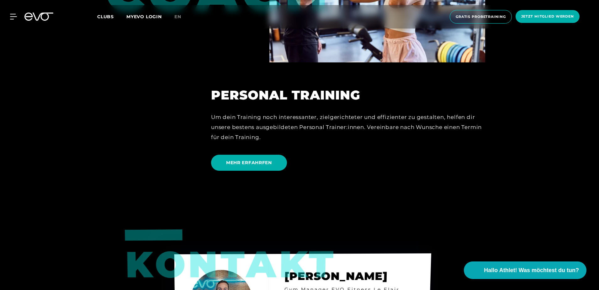
scroll to position [1725, 0]
